Goal: Information Seeking & Learning: Learn about a topic

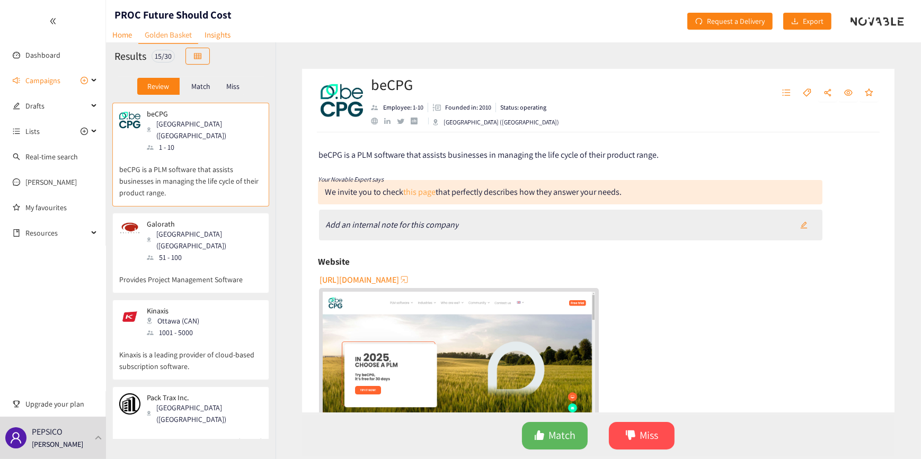
click at [417, 192] on link "this page" at bounding box center [419, 192] width 32 height 11
click at [562, 438] on span "Match" at bounding box center [562, 436] width 27 height 16
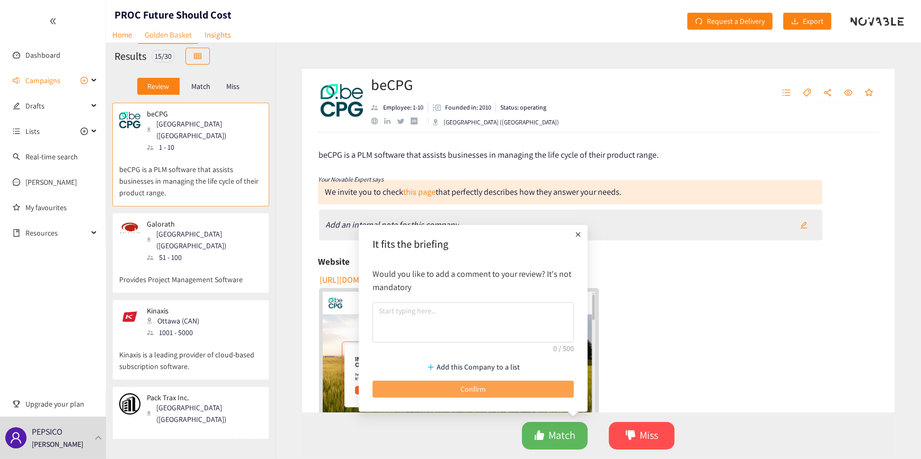
click at [473, 386] on span "Confirm" at bounding box center [473, 390] width 25 height 12
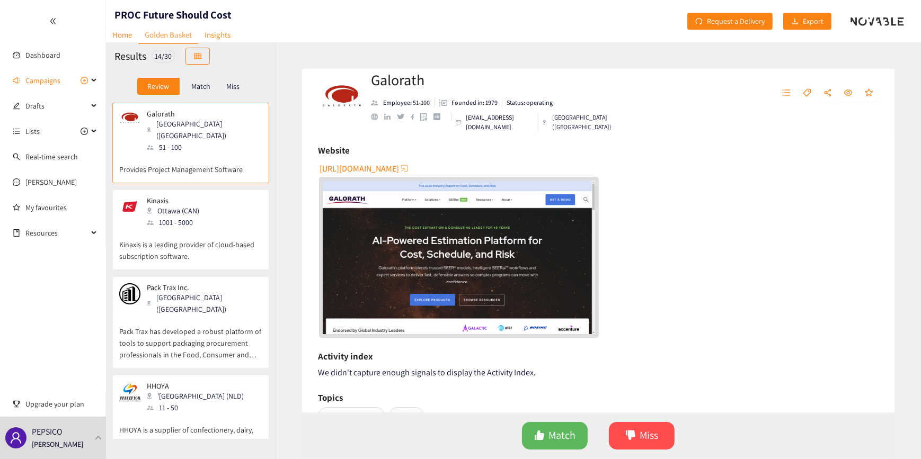
scroll to position [144, 0]
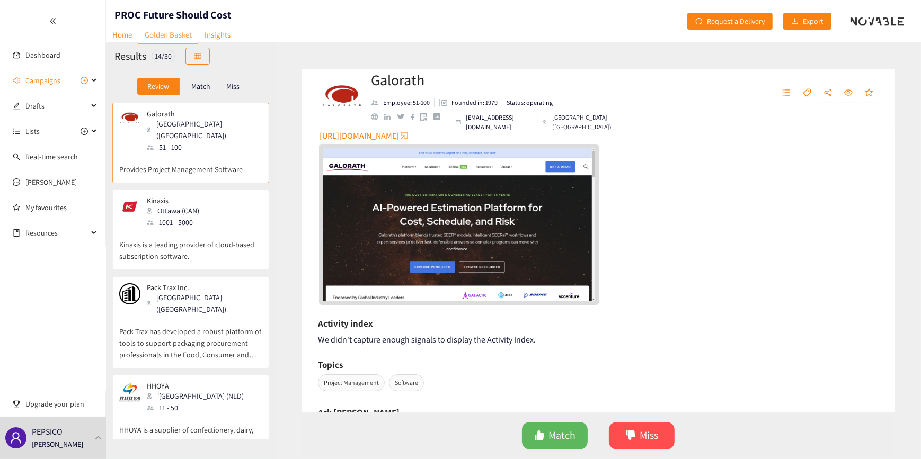
click at [425, 230] on img "website" at bounding box center [459, 224] width 272 height 153
click at [634, 432] on icon "dislike" at bounding box center [631, 436] width 10 height 10
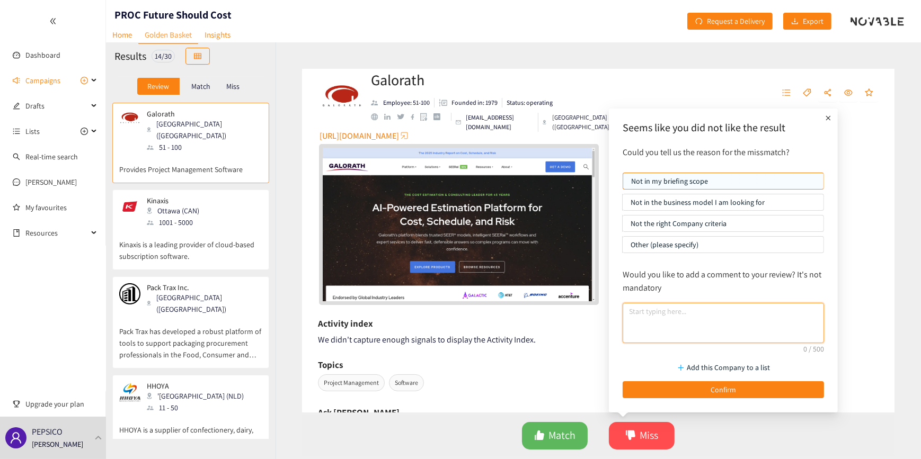
click at [688, 309] on textarea at bounding box center [723, 323] width 201 height 40
click at [689, 311] on textarea at bounding box center [723, 323] width 201 height 40
type textarea "is for tech"
drag, startPoint x: 681, startPoint y: 390, endPoint x: 535, endPoint y: 348, distance: 152.0
click at [678, 386] on button "Confirm" at bounding box center [723, 390] width 201 height 17
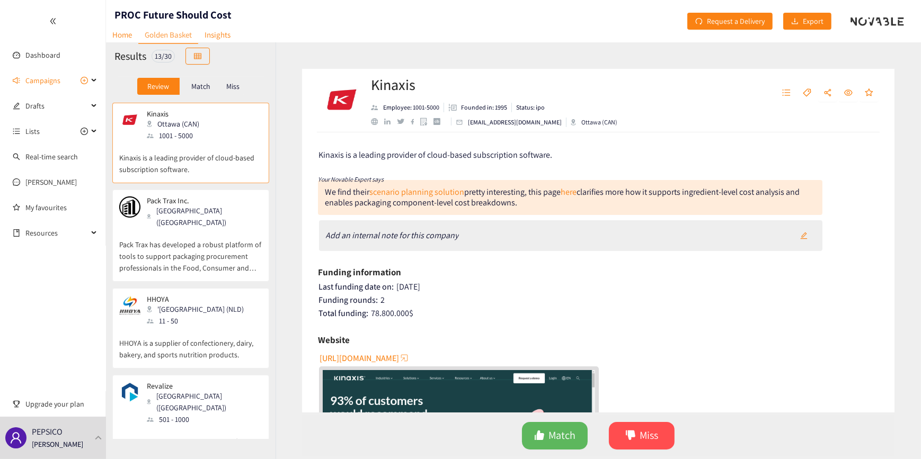
click at [390, 387] on img "website" at bounding box center [459, 446] width 272 height 153
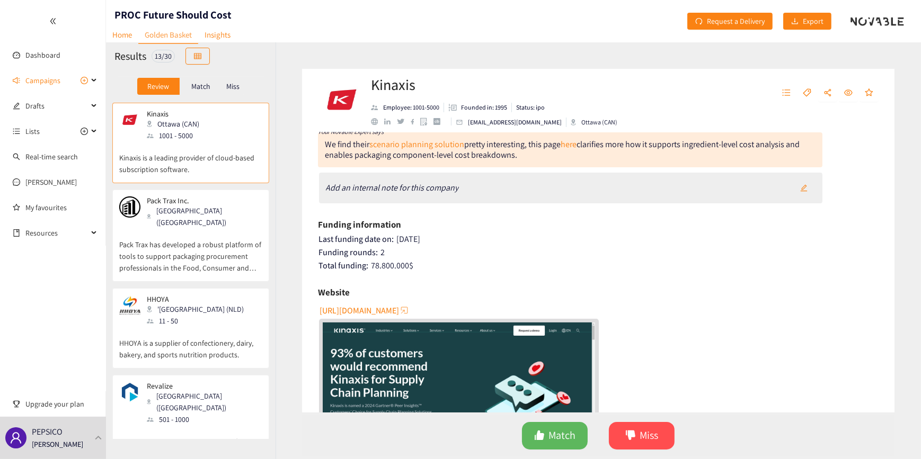
scroll to position [0, 0]
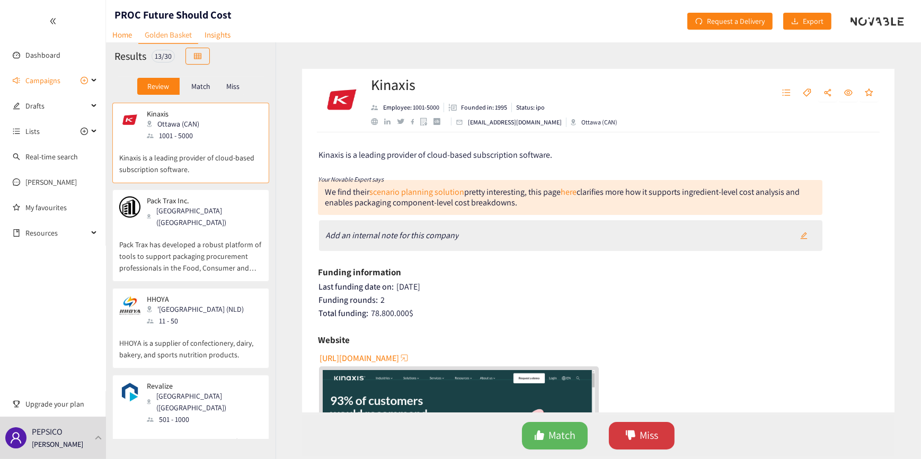
click at [648, 439] on span "Miss" at bounding box center [649, 436] width 19 height 16
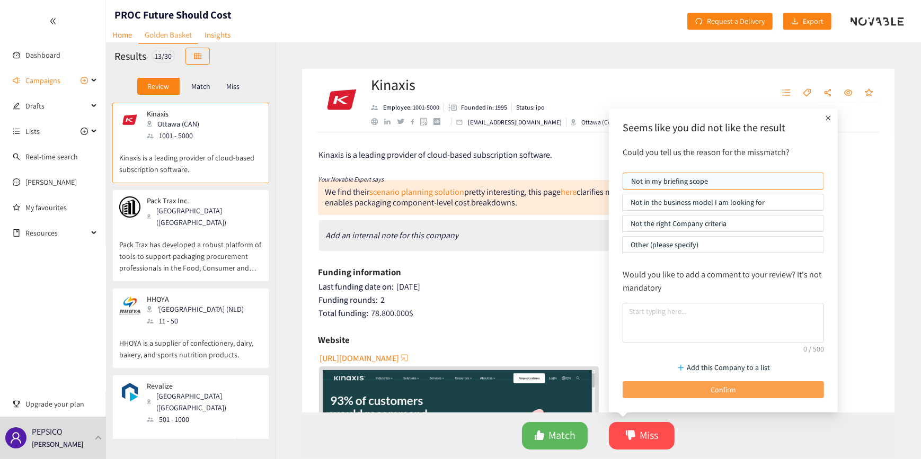
click at [708, 384] on button "Confirm" at bounding box center [723, 390] width 201 height 17
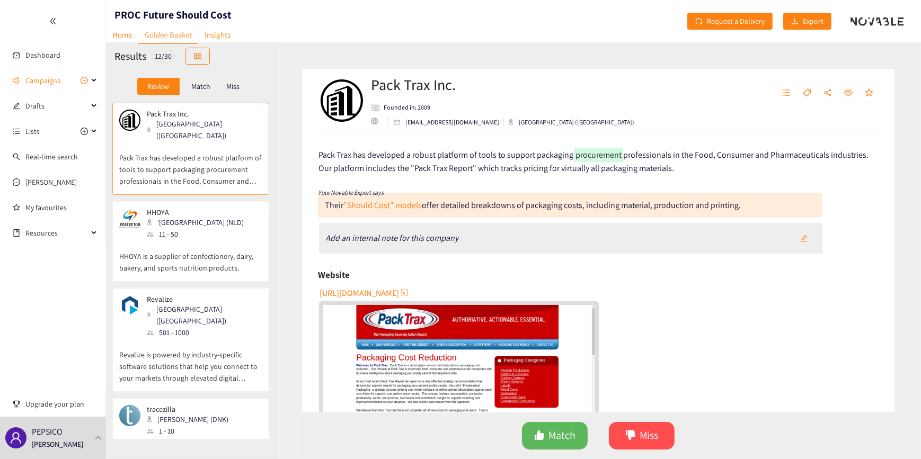
click at [422, 342] on img "website" at bounding box center [459, 381] width 272 height 153
click at [643, 428] on span "Miss" at bounding box center [649, 436] width 19 height 16
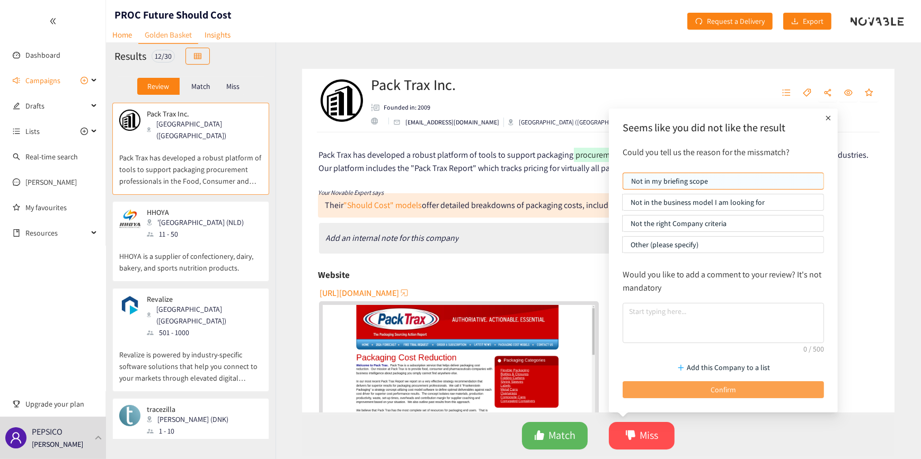
click at [676, 385] on button "Confirm" at bounding box center [723, 390] width 201 height 17
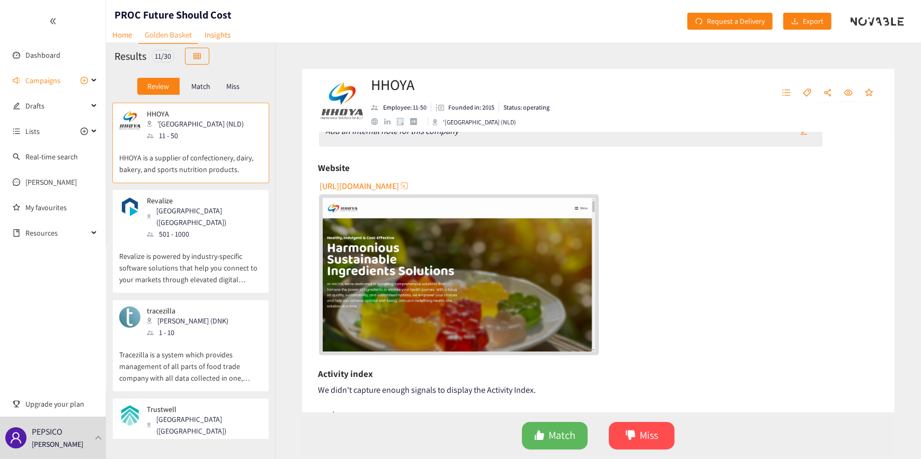
scroll to position [96, 0]
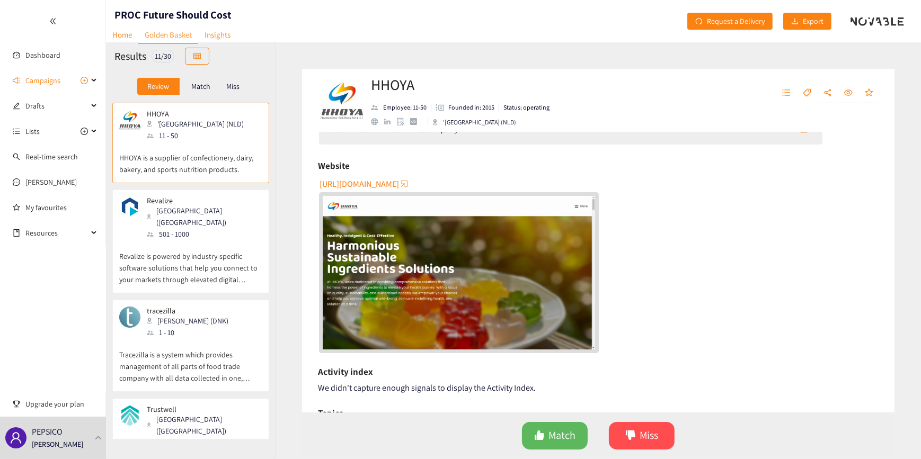
click at [225, 213] on div "Revalize [GEOGRAPHIC_DATA] ([GEOGRAPHIC_DATA]) 501 - 1000" at bounding box center [190, 218] width 143 height 43
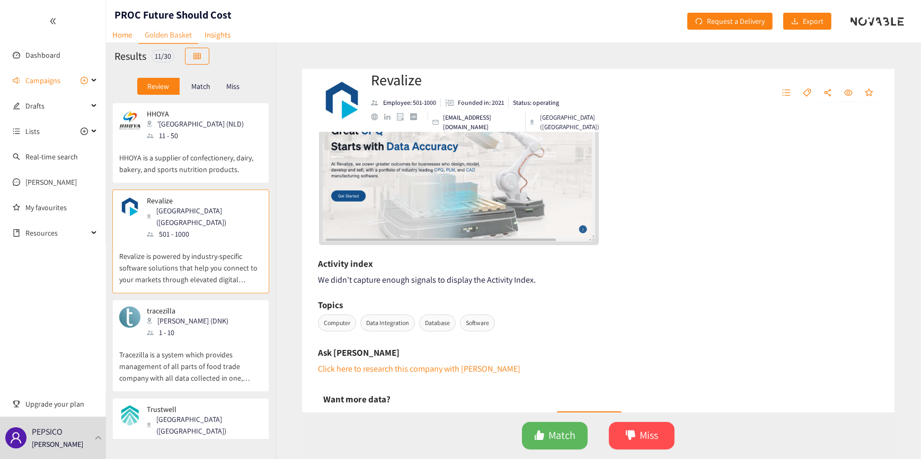
scroll to position [213, 0]
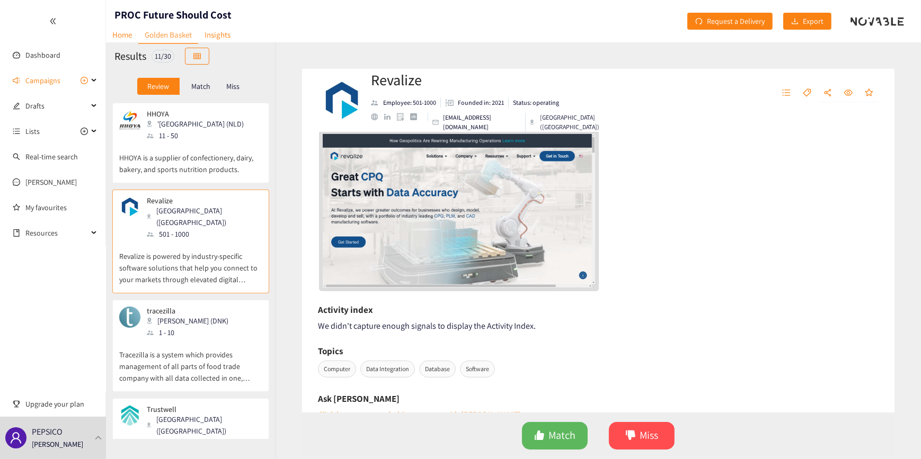
click at [512, 191] on img "website" at bounding box center [459, 210] width 272 height 153
click at [634, 434] on icon "dislike" at bounding box center [630, 435] width 11 height 11
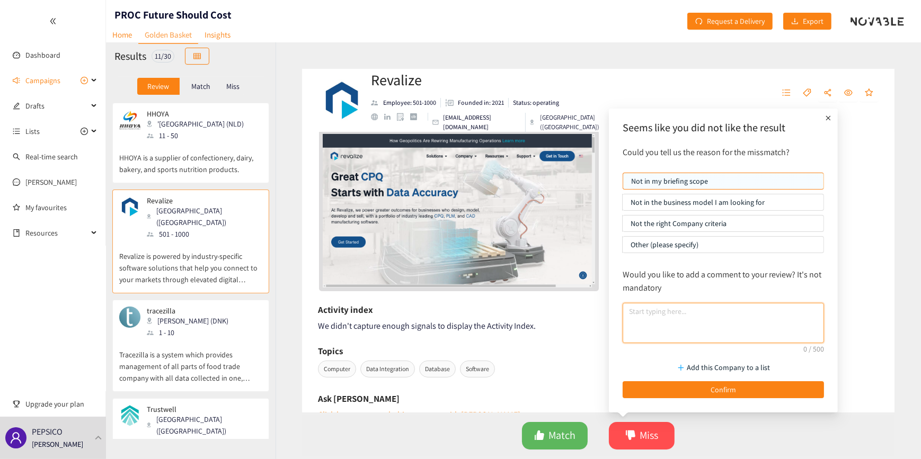
click at [673, 318] on textarea at bounding box center [723, 323] width 201 height 40
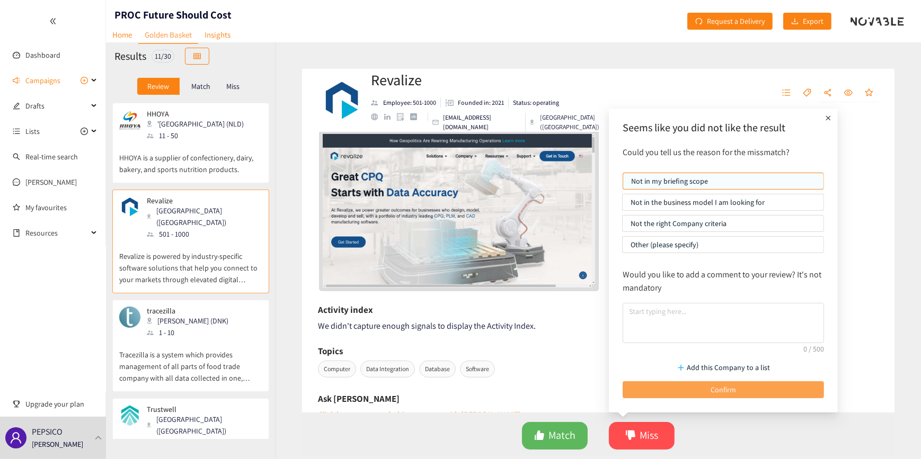
click at [655, 388] on button "Confirm" at bounding box center [723, 390] width 201 height 17
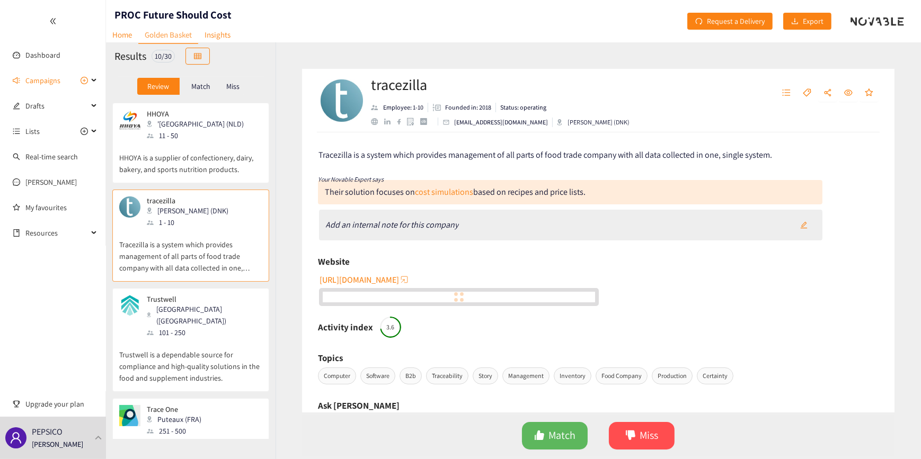
click at [200, 160] on p "HHOYA is a supplier of confectionery, dairy, bakery, and sports nutrition produ…" at bounding box center [190, 159] width 143 height 34
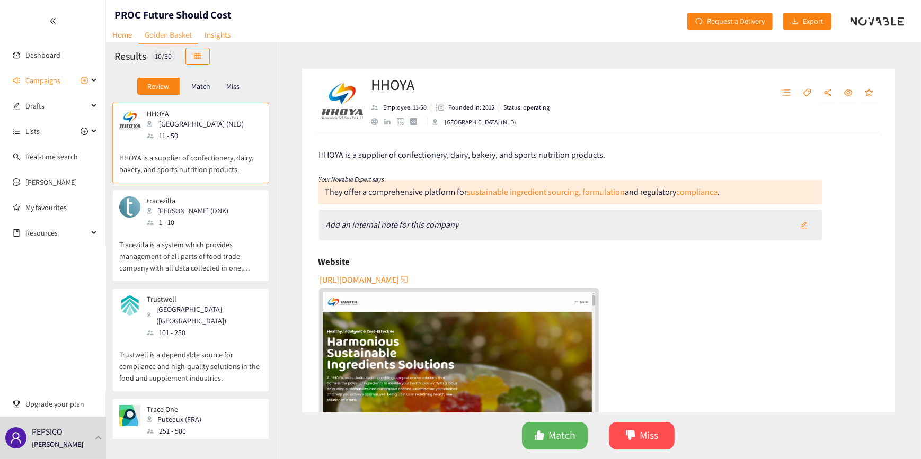
click at [452, 348] on img "website" at bounding box center [459, 368] width 272 height 153
click at [637, 429] on button "Miss" at bounding box center [642, 436] width 66 height 28
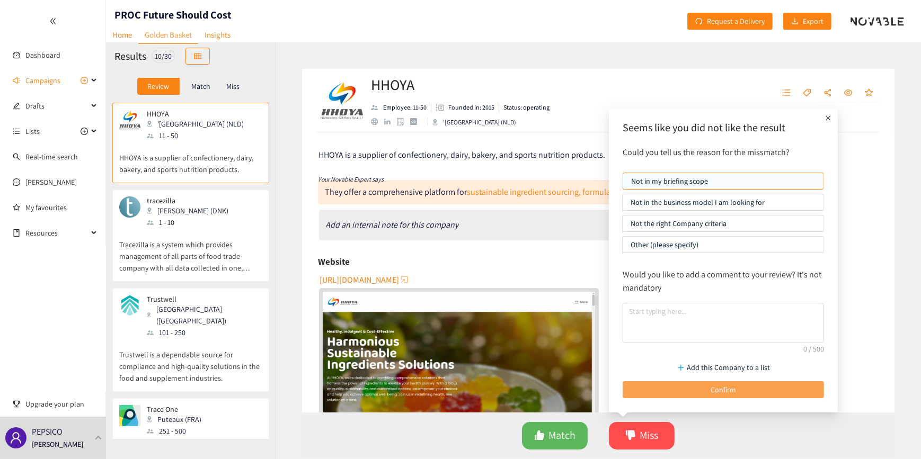
click at [684, 390] on button "Confirm" at bounding box center [723, 390] width 201 height 17
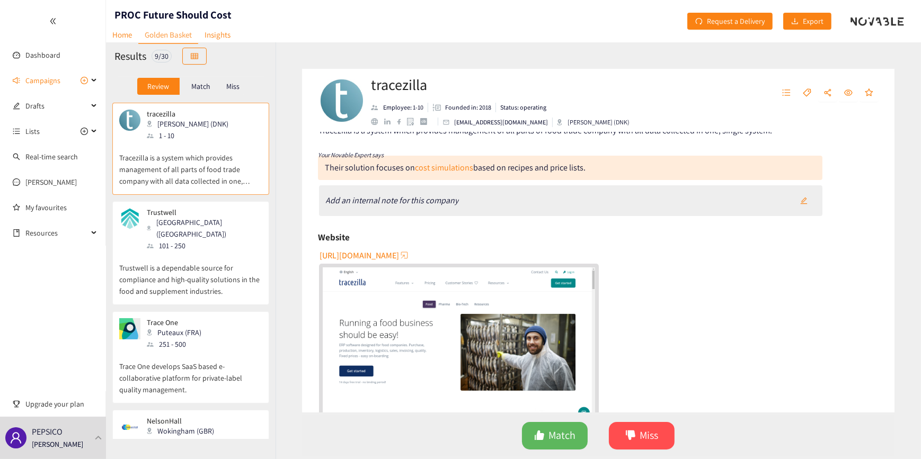
scroll to position [0, 0]
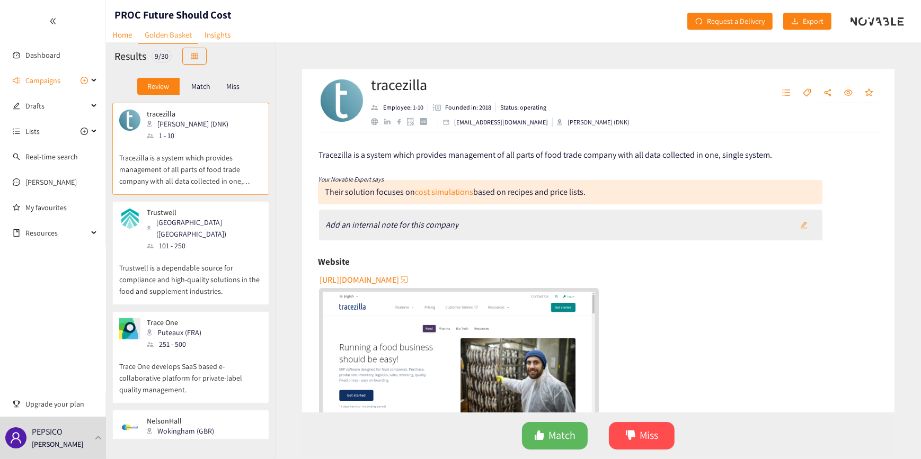
click at [439, 343] on img "website" at bounding box center [459, 368] width 272 height 153
click at [636, 435] on button "Miss" at bounding box center [642, 436] width 66 height 28
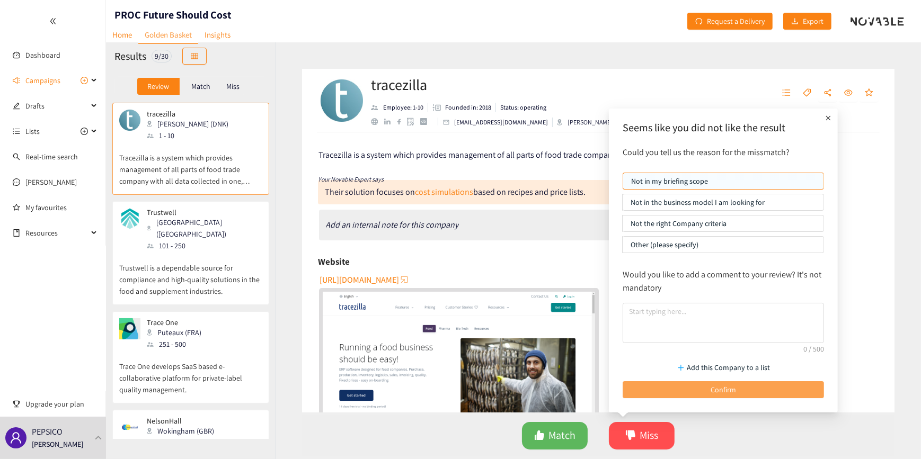
click at [688, 382] on button "Confirm" at bounding box center [723, 390] width 201 height 17
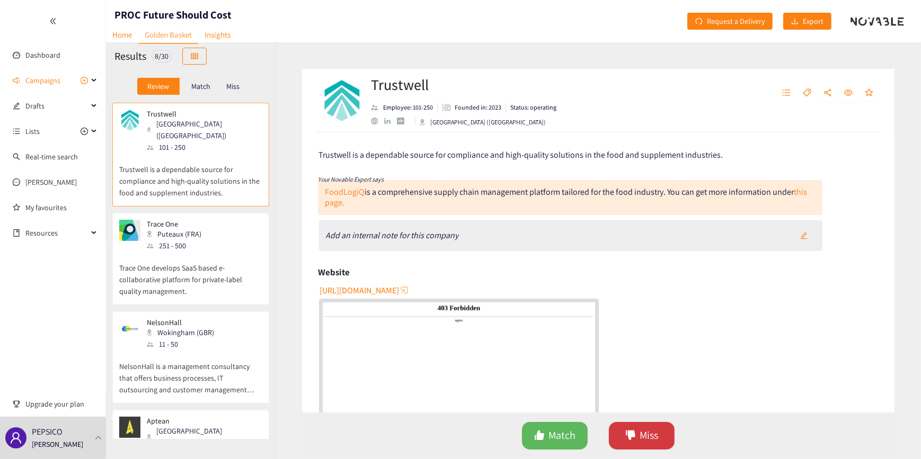
click at [631, 432] on icon "dislike" at bounding box center [631, 436] width 10 height 10
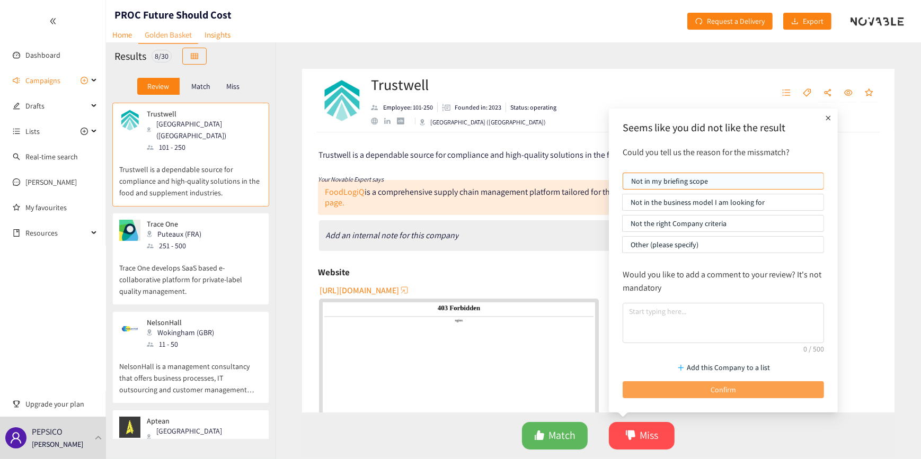
click at [668, 384] on button "Confirm" at bounding box center [723, 390] width 201 height 17
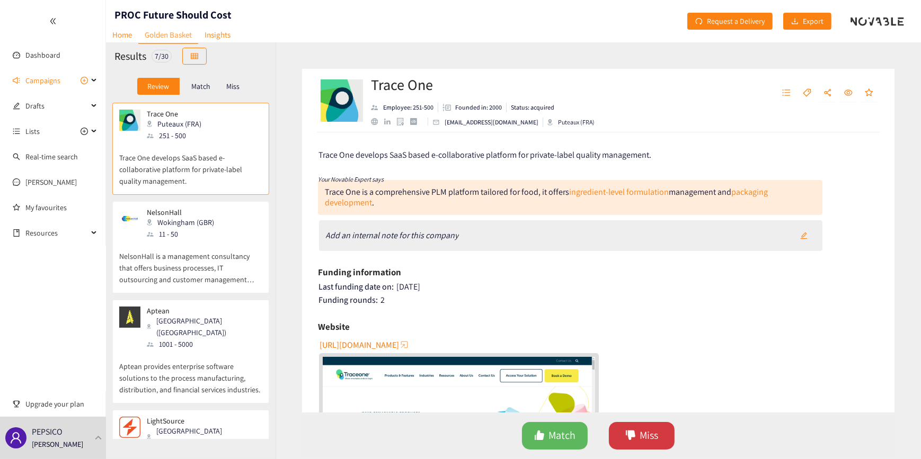
drag, startPoint x: 629, startPoint y: 434, endPoint x: 633, endPoint y: 423, distance: 11.4
click at [631, 429] on button "Miss" at bounding box center [642, 436] width 66 height 28
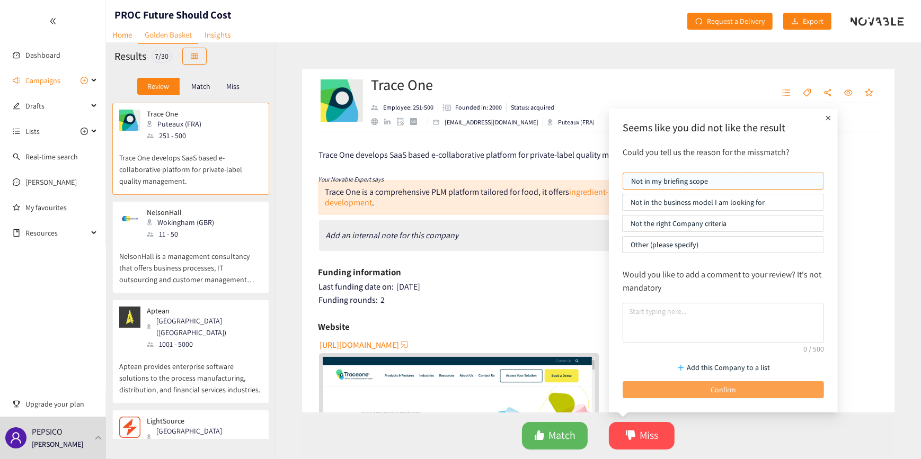
click at [666, 387] on button "Confirm" at bounding box center [723, 390] width 201 height 17
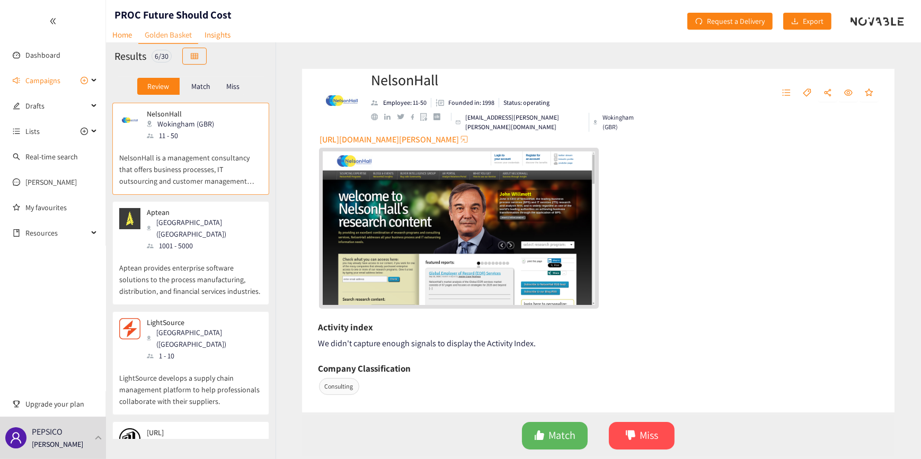
scroll to position [144, 0]
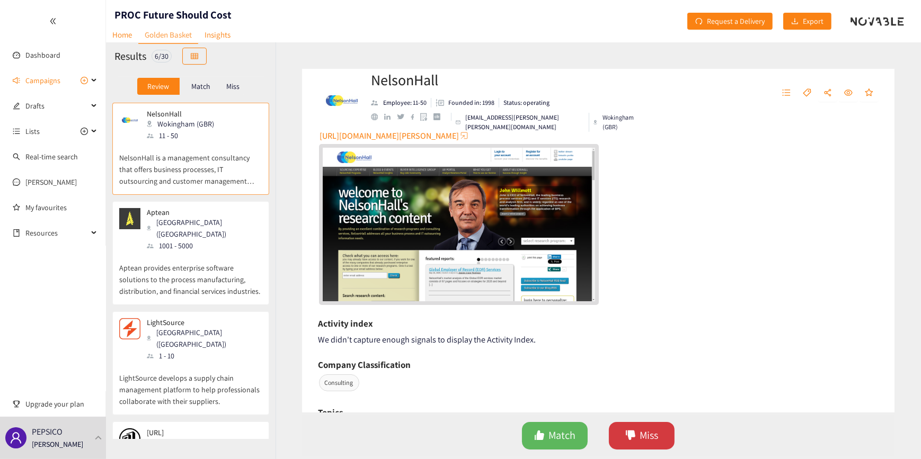
click at [638, 438] on button "Miss" at bounding box center [642, 436] width 66 height 28
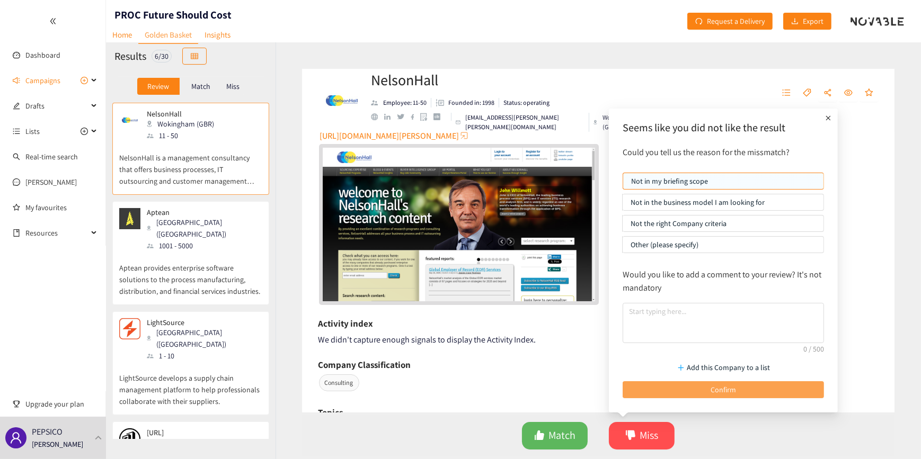
click at [730, 386] on span "Confirm" at bounding box center [723, 390] width 25 height 12
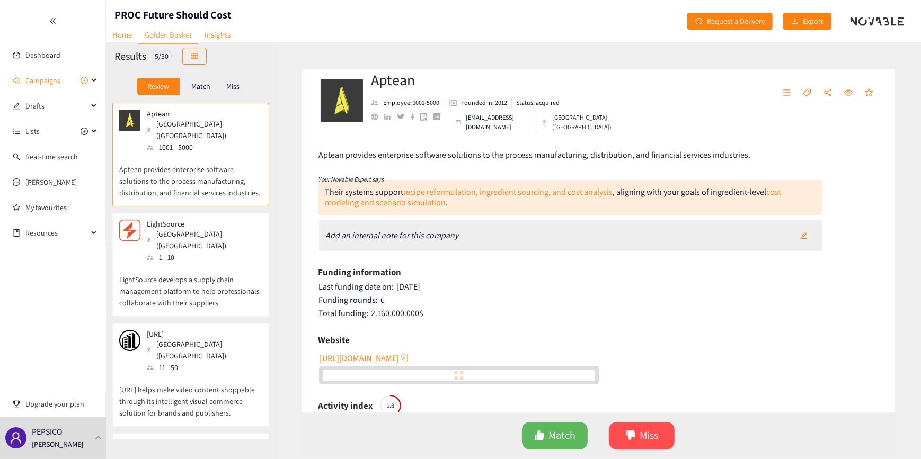
click at [188, 228] on div "[GEOGRAPHIC_DATA] ([GEOGRAPHIC_DATA])" at bounding box center [204, 239] width 114 height 23
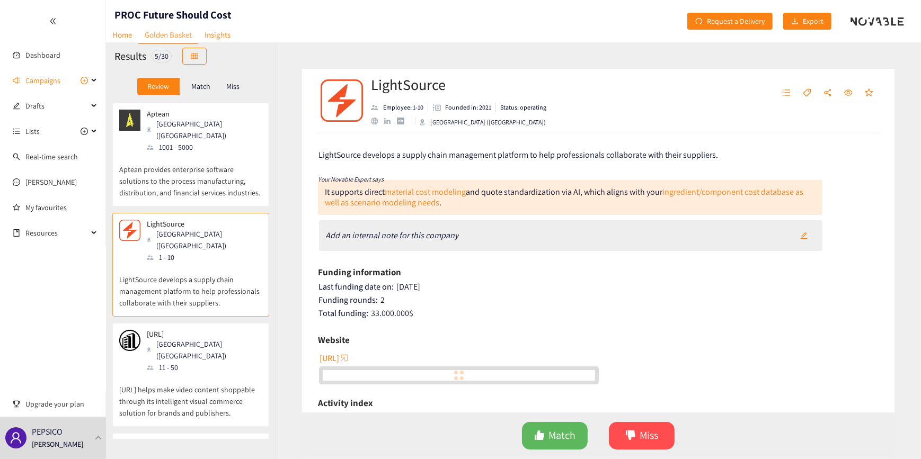
click at [453, 151] on span "LightSource develops a supply chain management platform to help professionals c…" at bounding box center [519, 154] width 400 height 11
click at [339, 354] on span "[URL]" at bounding box center [330, 358] width 20 height 13
click at [625, 437] on icon "dislike" at bounding box center [630, 435] width 11 height 11
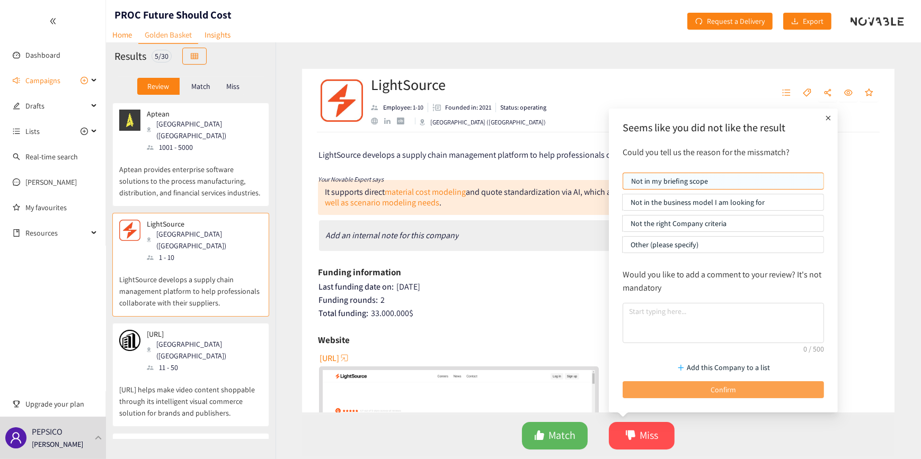
click at [644, 386] on button "Confirm" at bounding box center [723, 390] width 201 height 17
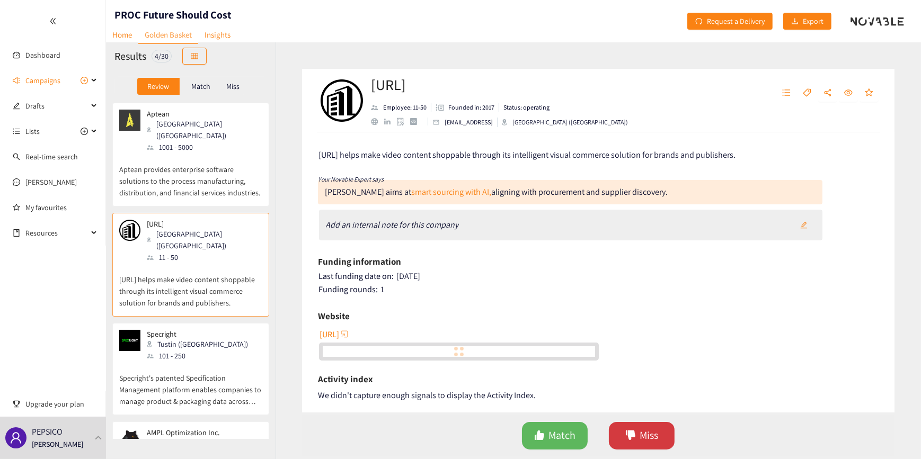
click at [664, 440] on button "Miss" at bounding box center [642, 436] width 66 height 28
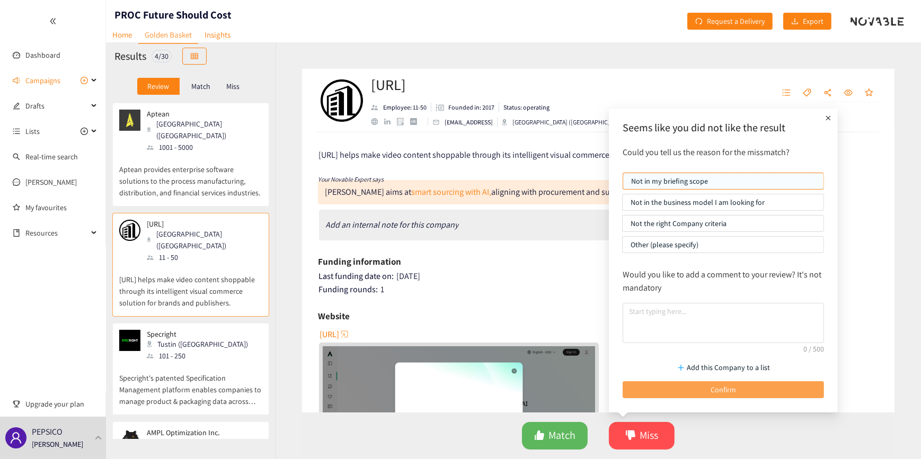
click at [687, 386] on button "Confirm" at bounding box center [723, 390] width 201 height 17
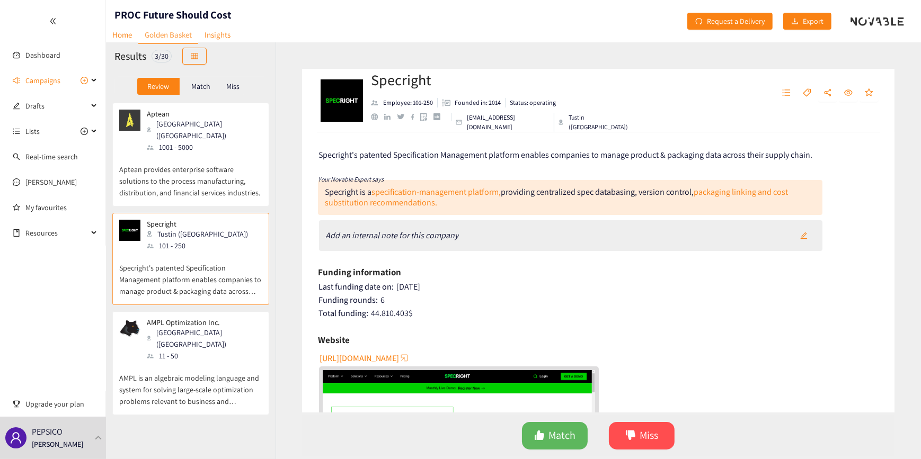
click at [263, 161] on div "Aptean [GEOGRAPHIC_DATA] ([GEOGRAPHIC_DATA]) 1001 - 5000 Aptean provides enterp…" at bounding box center [190, 155] width 157 height 104
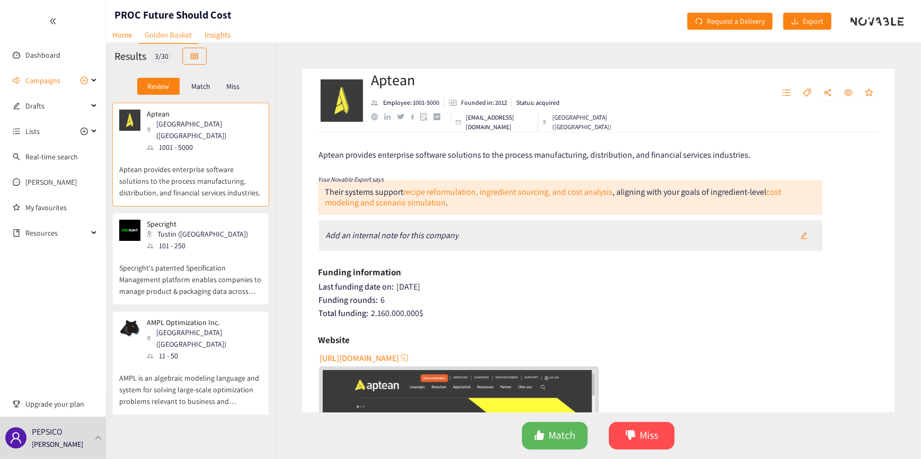
drag, startPoint x: 270, startPoint y: 201, endPoint x: 543, endPoint y: 271, distance: 282.3
click at [543, 271] on div "Funding information" at bounding box center [598, 272] width 561 height 16
click at [430, 372] on img "website" at bounding box center [459, 446] width 272 height 153
click at [652, 428] on span "Miss" at bounding box center [649, 436] width 19 height 16
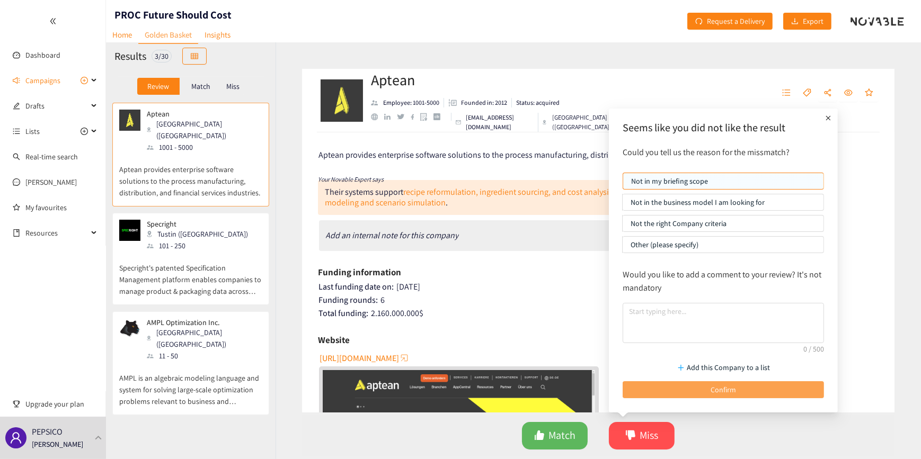
click at [713, 387] on span "Confirm" at bounding box center [723, 390] width 25 height 12
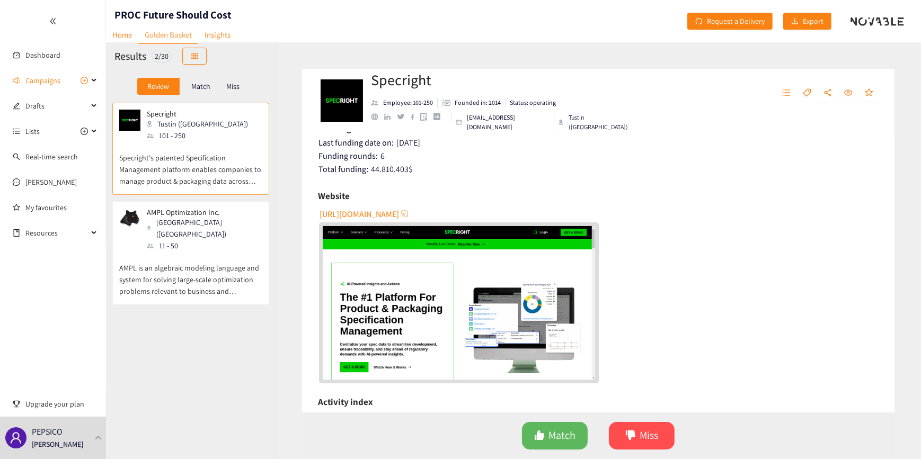
click at [525, 293] on img "website" at bounding box center [459, 302] width 272 height 153
click at [648, 432] on span "Miss" at bounding box center [649, 436] width 19 height 16
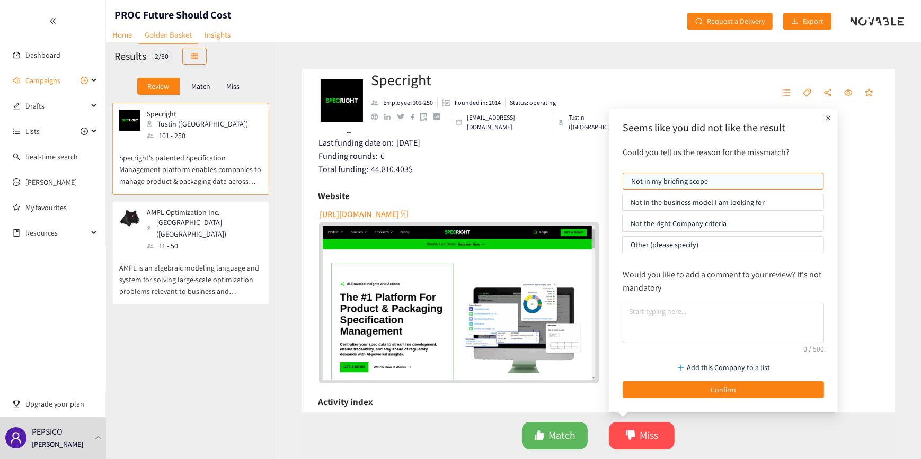
click at [691, 381] on div "Add this Company to a list Confirm" at bounding box center [723, 377] width 212 height 52
click at [672, 396] on button "Confirm" at bounding box center [723, 390] width 201 height 17
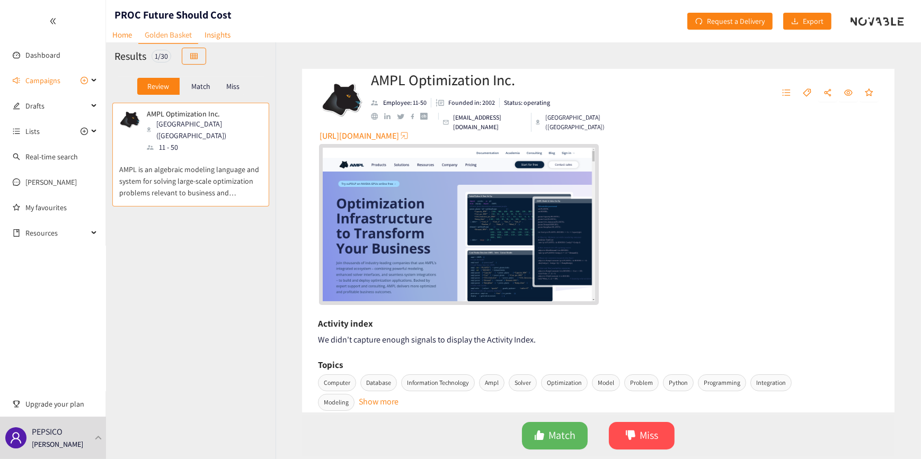
click at [428, 243] on img "website" at bounding box center [459, 224] width 272 height 153
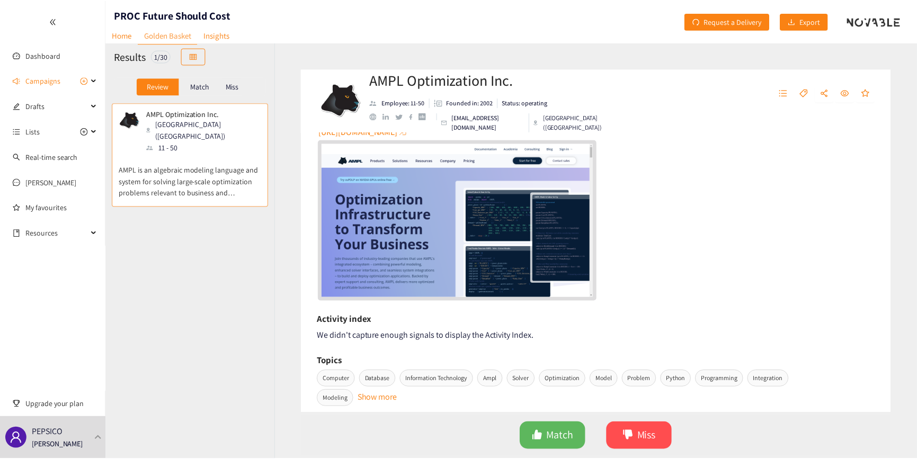
scroll to position [0, 0]
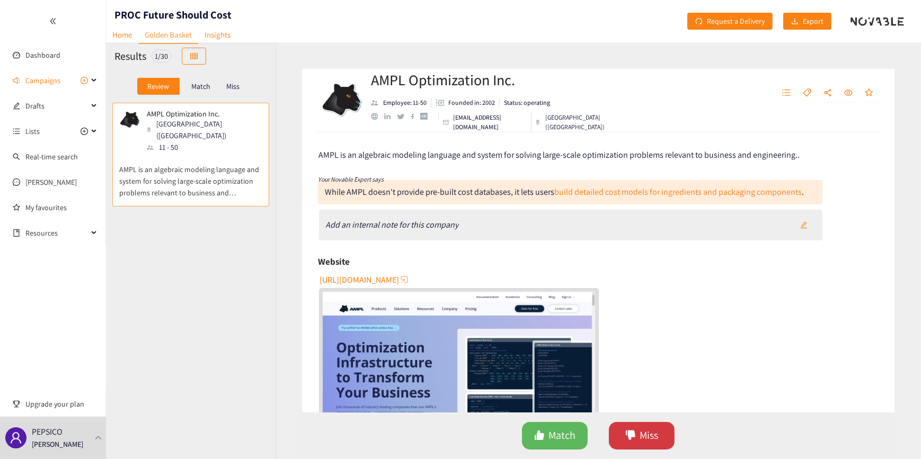
click at [654, 428] on span "Miss" at bounding box center [649, 436] width 19 height 16
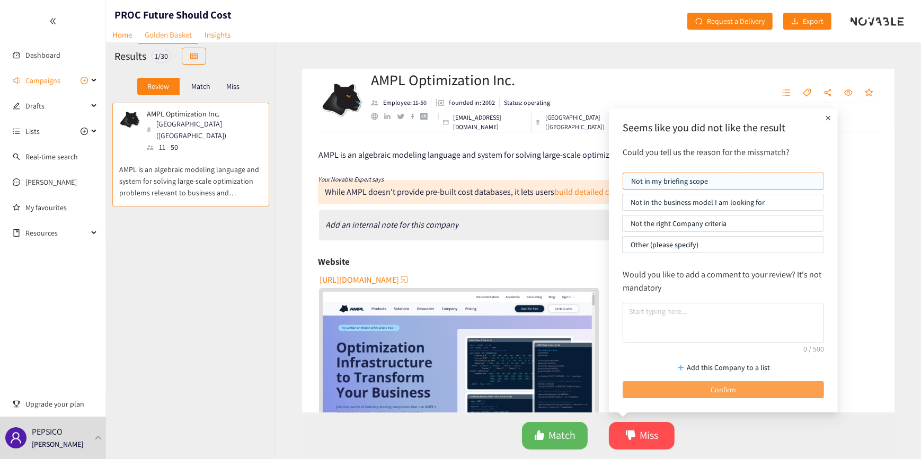
click at [681, 383] on button "Confirm" at bounding box center [723, 390] width 201 height 17
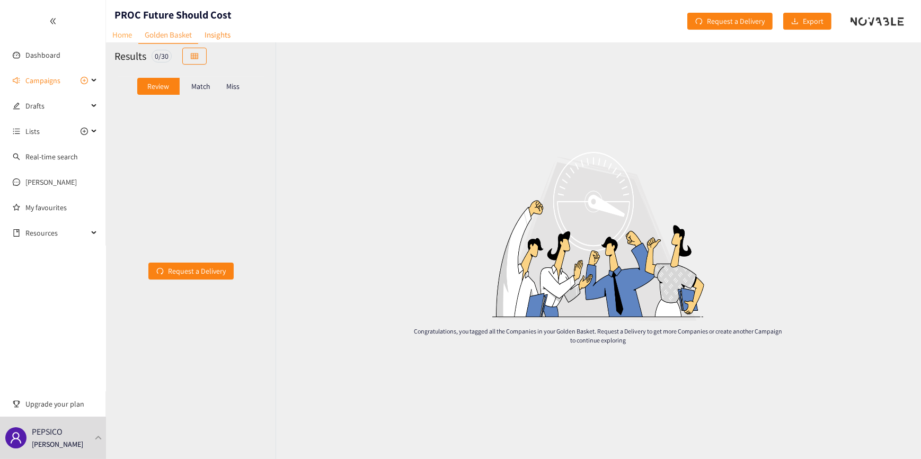
click at [119, 32] on link "Home" at bounding box center [122, 34] width 32 height 16
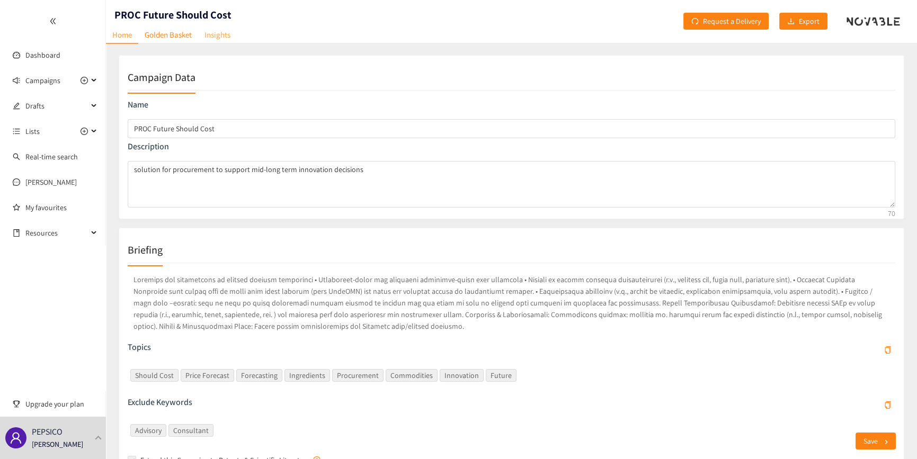
click at [219, 36] on link "Insights" at bounding box center [217, 34] width 39 height 16
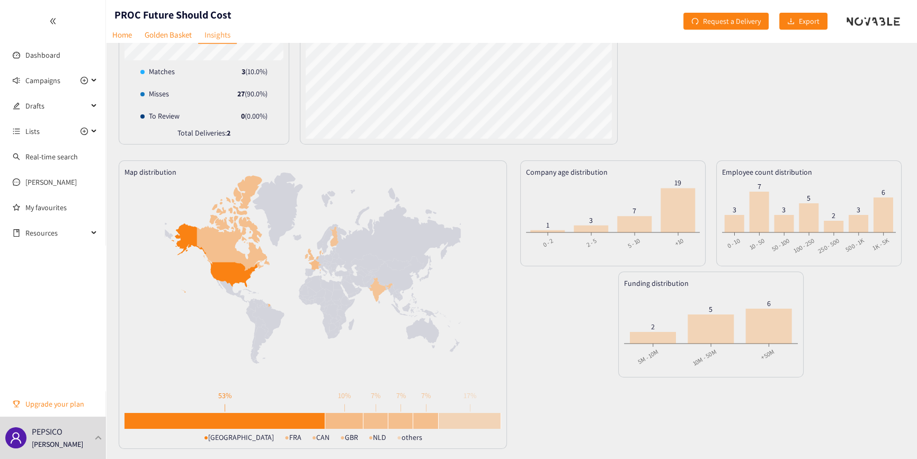
scroll to position [156, 0]
